Goal: Information Seeking & Learning: Learn about a topic

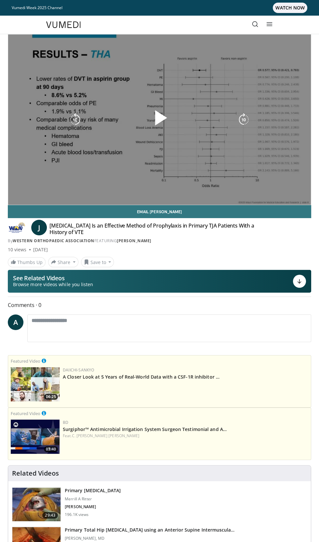
click at [207, 126] on div "10 seconds Tap to unmute" at bounding box center [159, 120] width 303 height 170
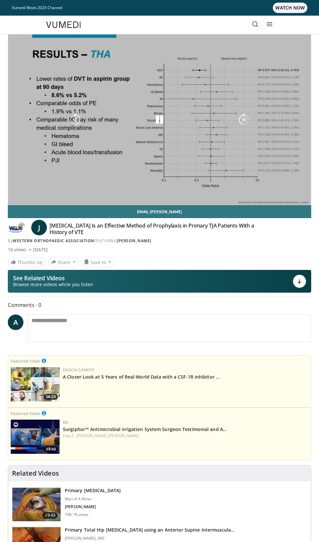
click at [192, 146] on div "10 seconds Tap to unmute" at bounding box center [159, 120] width 303 height 170
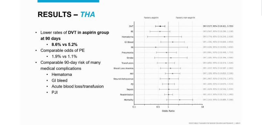
click at [213, 51] on div "10 seconds Tap to unmute" at bounding box center [131, 62] width 262 height 125
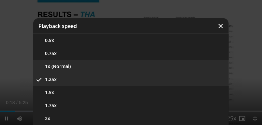
click at [126, 69] on button "1x (Normal)" at bounding box center [130, 66] width 195 height 13
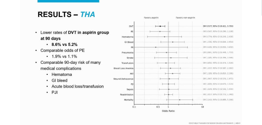
click at [158, 82] on div "10 seconds Tap to unmute" at bounding box center [131, 62] width 262 height 125
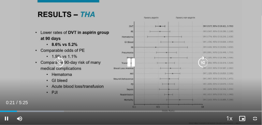
click at [130, 61] on icon "Video Player" at bounding box center [130, 62] width 13 height 13
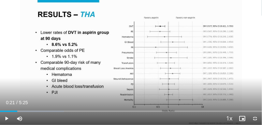
click at [153, 36] on div "10 seconds Tap to unmute" at bounding box center [131, 62] width 262 height 125
click at [154, 31] on div "10 seconds Tap to unmute" at bounding box center [131, 62] width 262 height 125
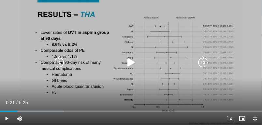
click at [133, 59] on icon "Video Player" at bounding box center [130, 62] width 13 height 13
click at [151, 29] on div "10 seconds Tap to unmute" at bounding box center [131, 62] width 262 height 125
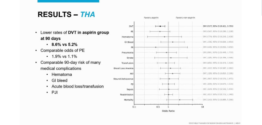
click at [131, 67] on icon "Video Player" at bounding box center [130, 62] width 13 height 13
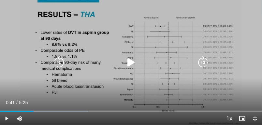
click at [137, 62] on icon "Video Player" at bounding box center [130, 62] width 13 height 13
click at [133, 62] on icon "Video Player" at bounding box center [130, 62] width 13 height 13
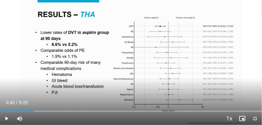
click at [246, 40] on div "10 seconds Tap to unmute" at bounding box center [131, 62] width 262 height 125
click at [137, 57] on div "Video Player" at bounding box center [130, 62] width 157 height 13
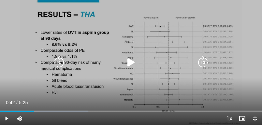
click at [134, 62] on icon "Video Player" at bounding box center [130, 62] width 13 height 13
click at [61, 59] on icon "Video Player" at bounding box center [58, 62] width 13 height 13
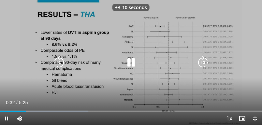
click at [112, 37] on div "10 seconds Tap to unmute" at bounding box center [131, 62] width 262 height 125
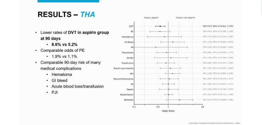
click at [121, 29] on div "10 seconds Tap to unmute" at bounding box center [131, 62] width 262 height 125
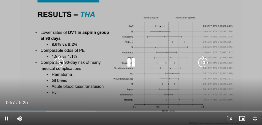
click at [53, 67] on icon "Video Player" at bounding box center [58, 62] width 13 height 13
click at [56, 60] on icon "Video Player" at bounding box center [58, 62] width 13 height 13
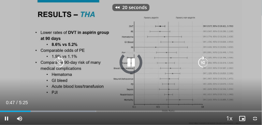
click at [57, 60] on icon "Video Player" at bounding box center [58, 62] width 13 height 13
click at [58, 59] on icon "Video Player" at bounding box center [58, 62] width 13 height 13
click at [60, 58] on icon "Video Player" at bounding box center [58, 62] width 13 height 13
click at [59, 60] on icon "Video Player" at bounding box center [58, 62] width 13 height 13
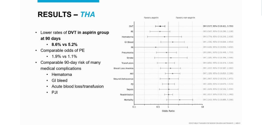
click at [137, 52] on div "50 seconds Tap to unmute" at bounding box center [131, 62] width 262 height 125
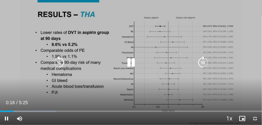
click at [137, 64] on icon "Video Player" at bounding box center [130, 62] width 13 height 13
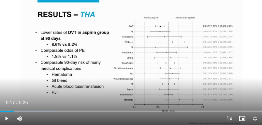
click at [115, 56] on div "Video Player" at bounding box center [130, 62] width 157 height 13
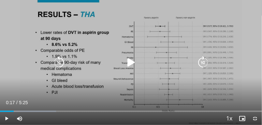
click at [133, 63] on icon "Video Player" at bounding box center [130, 62] width 13 height 13
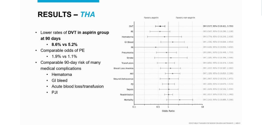
click at [143, 37] on div "50 seconds Tap to unmute" at bounding box center [131, 62] width 262 height 125
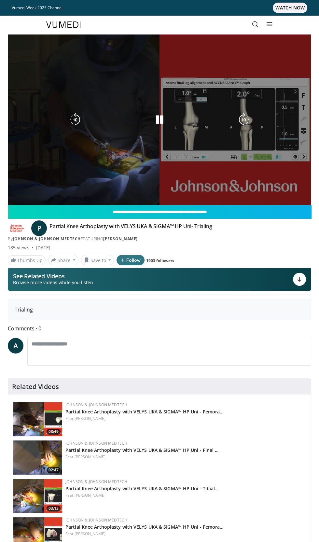
click at [242, 132] on div "10 seconds Tap to unmute" at bounding box center [159, 120] width 303 height 170
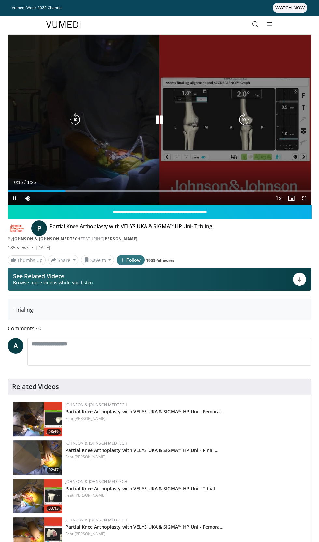
click at [242, 122] on icon "Video Player" at bounding box center [243, 119] width 13 height 13
click at [244, 122] on icon "Video Player" at bounding box center [243, 119] width 13 height 13
click at [245, 123] on icon "Video Player" at bounding box center [243, 119] width 13 height 13
click at [244, 123] on icon "Video Player" at bounding box center [243, 119] width 13 height 13
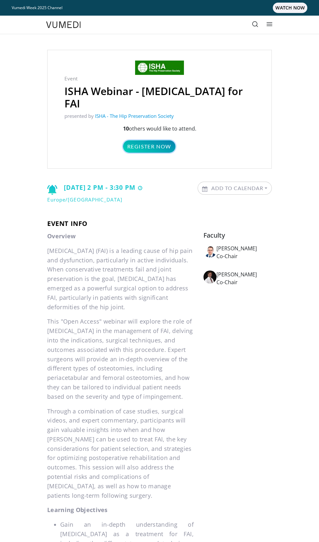
click at [174, 140] on link "Register Now" at bounding box center [149, 146] width 52 height 12
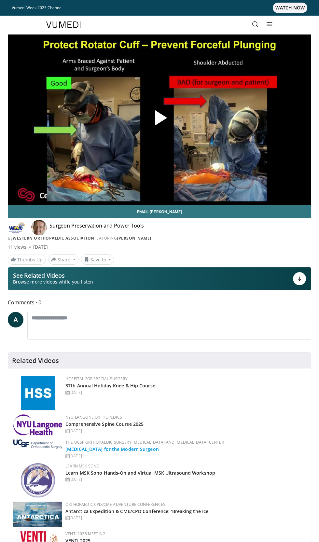
click at [136, 449] on link "[MEDICAL_DATA] for the Modern Surgeon" at bounding box center [111, 449] width 93 height 6
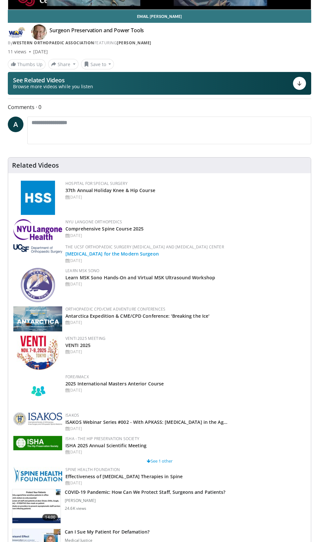
scroll to position [199, 0]
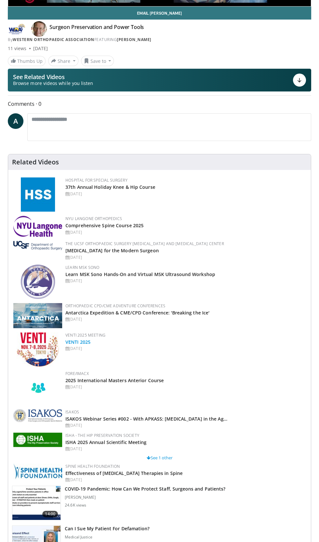
click at [85, 343] on link "VENTI 2025" at bounding box center [77, 342] width 25 height 6
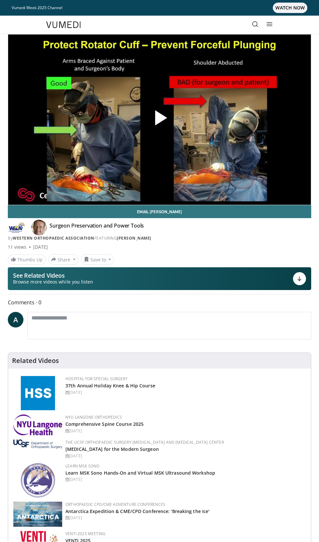
scroll to position [1, 0]
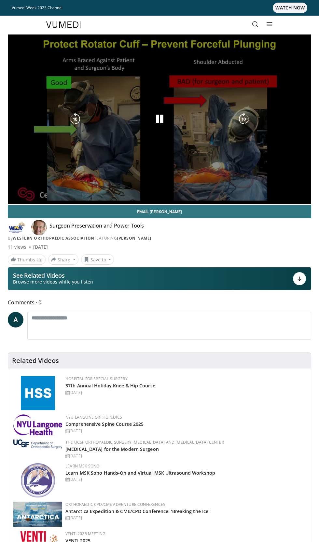
click at [207, 137] on div "10 seconds Tap to unmute" at bounding box center [159, 119] width 303 height 170
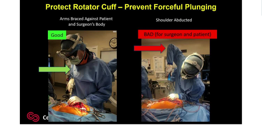
click at [222, 73] on div "10 seconds Tap to unmute" at bounding box center [131, 61] width 262 height 125
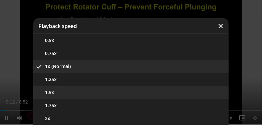
click at [187, 86] on button "1.5x" at bounding box center [130, 92] width 195 height 13
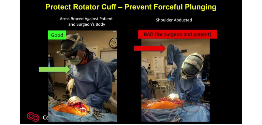
click at [202, 96] on div "10 seconds Tap to unmute" at bounding box center [131, 61] width 262 height 125
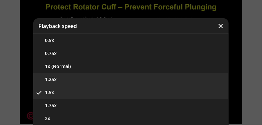
click at [185, 80] on button "1.25x" at bounding box center [130, 79] width 195 height 13
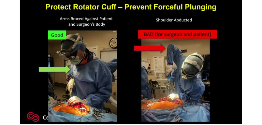
click at [191, 23] on div "10 seconds Tap to unmute" at bounding box center [131, 61] width 262 height 125
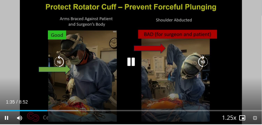
click at [190, 30] on div "10 seconds Tap to unmute" at bounding box center [131, 61] width 262 height 125
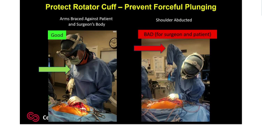
click at [189, 26] on div "10 seconds Tap to unmute" at bounding box center [131, 61] width 262 height 125
click at [201, 36] on div "10 seconds Tap to unmute" at bounding box center [131, 61] width 262 height 125
click at [135, 59] on icon "Video Player" at bounding box center [130, 61] width 13 height 13
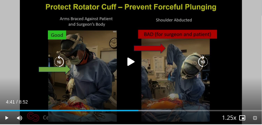
click at [132, 59] on icon "Video Player" at bounding box center [130, 61] width 13 height 13
click at [134, 59] on icon "Video Player" at bounding box center [130, 61] width 13 height 13
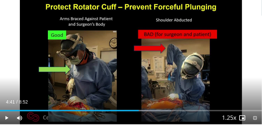
click at [139, 52] on div "10 seconds Tap to unmute" at bounding box center [131, 61] width 262 height 125
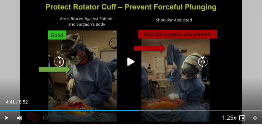
click at [134, 55] on icon "Video Player" at bounding box center [130, 61] width 13 height 13
click at [162, 22] on div "10 seconds Tap to unmute" at bounding box center [131, 61] width 262 height 125
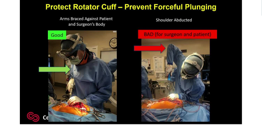
click at [134, 25] on div "10 seconds Tap to unmute" at bounding box center [131, 61] width 262 height 125
click at [177, 26] on div "10 seconds Tap to unmute" at bounding box center [131, 61] width 262 height 125
click at [223, 50] on div "10 seconds Tap to unmute" at bounding box center [131, 61] width 262 height 125
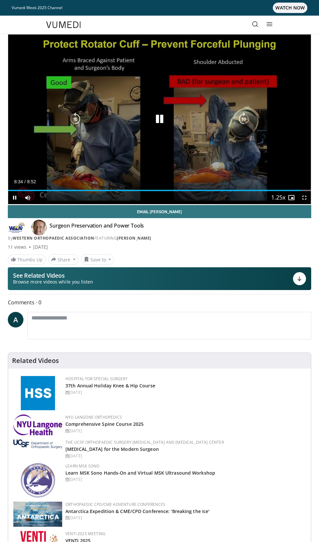
click at [195, 152] on div "10 seconds Tap to unmute" at bounding box center [159, 119] width 303 height 170
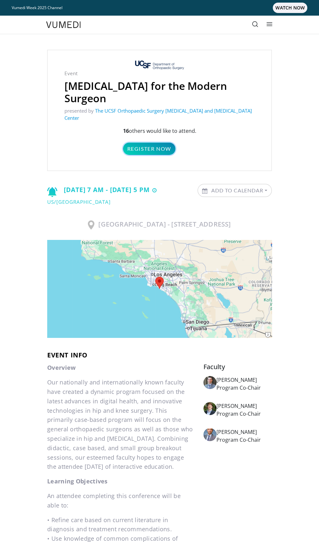
click at [168, 143] on link "Register Now" at bounding box center [149, 149] width 52 height 12
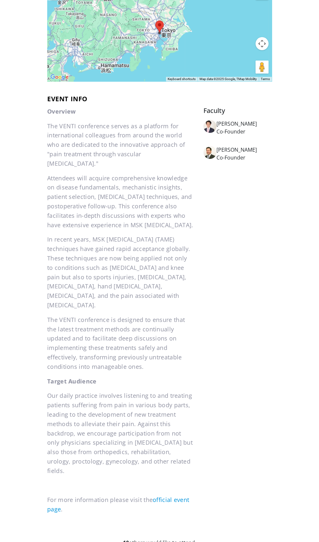
scroll to position [274, 0]
